Goal: Transaction & Acquisition: Subscribe to service/newsletter

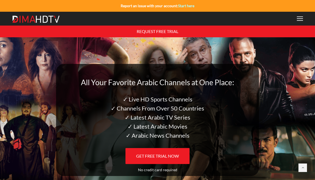
click at [300, 20] on div at bounding box center [300, 19] width 6 height 4
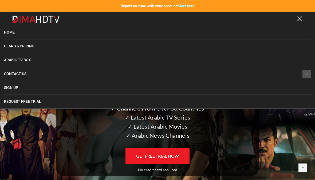
click at [81, 51] on link "Plans & Pricing" at bounding box center [157, 46] width 307 height 14
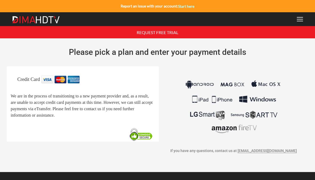
click at [183, 9] on link "Start here" at bounding box center [186, 6] width 16 height 5
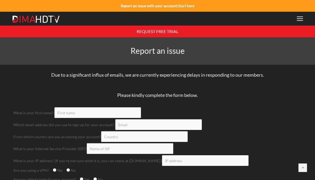
click at [0, 0] on img at bounding box center [0, 0] width 0 height 0
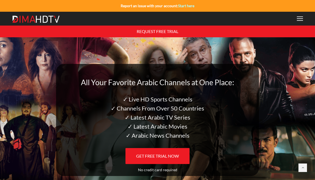
click at [297, 19] on div at bounding box center [300, 19] width 6 height 4
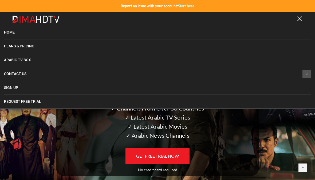
click at [76, 49] on link "Plans & Pricing" at bounding box center [157, 46] width 307 height 14
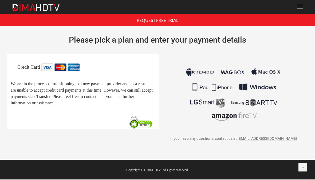
scroll to position [12, 0]
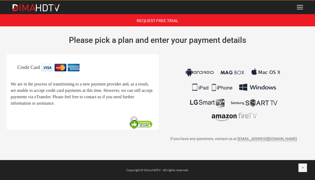
click at [299, 9] on div at bounding box center [300, 7] width 6 height 4
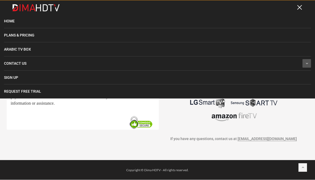
click at [273, 126] on img at bounding box center [233, 95] width 99 height 62
